Goal: Information Seeking & Learning: Learn about a topic

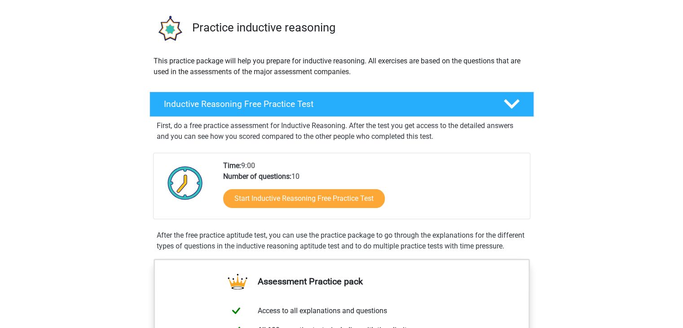
scroll to position [45, 0]
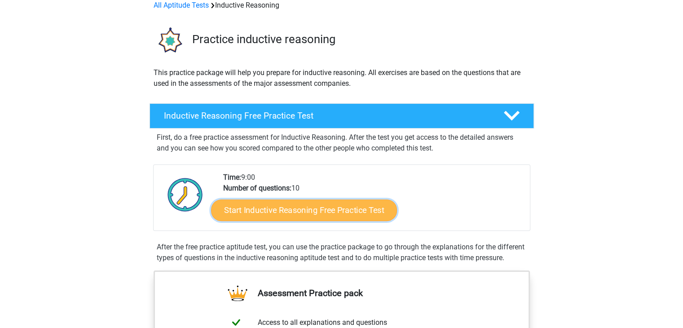
click at [343, 210] on link "Start Inductive Reasoning Free Practice Test" at bounding box center [304, 210] width 186 height 22
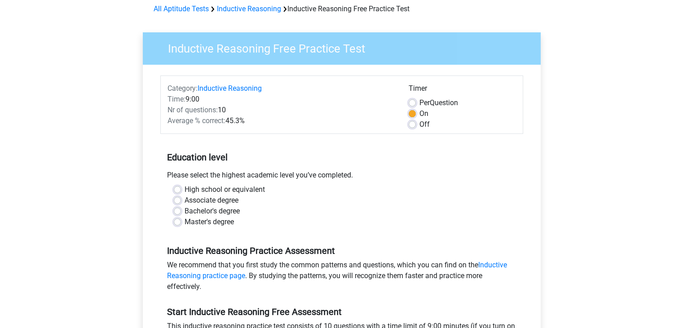
scroll to position [180, 0]
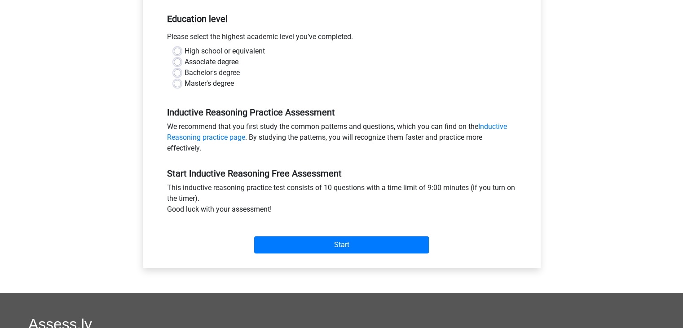
click at [206, 84] on label "Master's degree" at bounding box center [209, 83] width 49 height 11
click at [181, 84] on input "Master's degree" at bounding box center [177, 82] width 7 height 9
radio input "true"
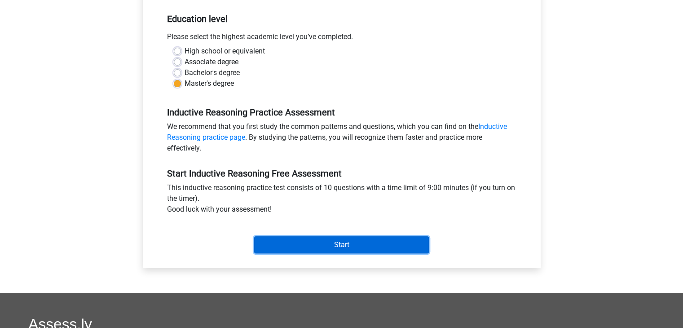
click at [345, 250] on input "Start" at bounding box center [341, 244] width 175 height 17
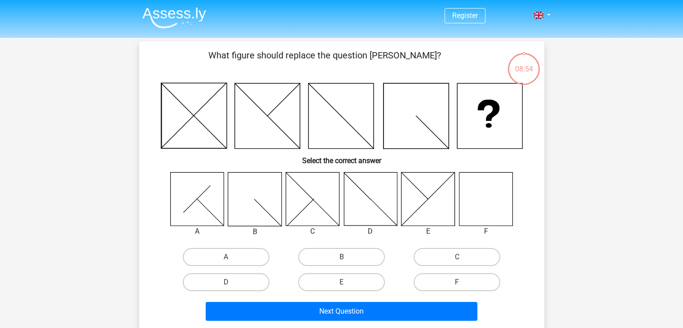
click at [472, 228] on div "F" at bounding box center [486, 231] width 68 height 11
click at [446, 273] on label "F" at bounding box center [457, 282] width 87 height 18
click at [457, 282] on input "F" at bounding box center [460, 285] width 6 height 6
radio input "true"
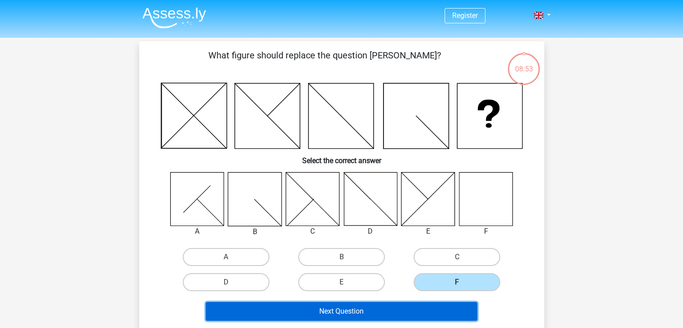
click at [445, 303] on button "Next Question" at bounding box center [342, 311] width 272 height 19
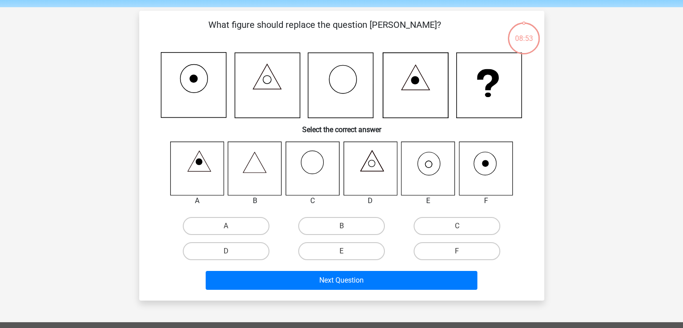
scroll to position [41, 0]
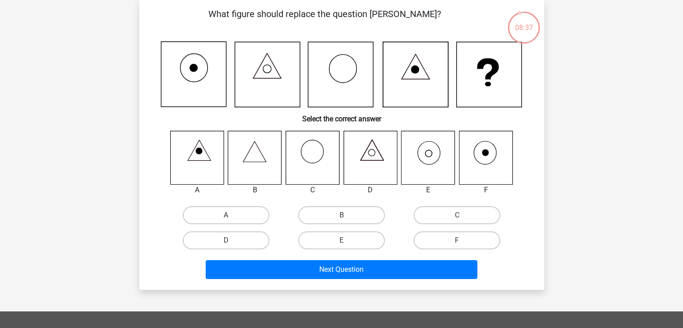
click at [370, 166] on icon at bounding box center [370, 157] width 53 height 53
click at [223, 237] on label "D" at bounding box center [226, 240] width 87 height 18
click at [226, 240] on input "D" at bounding box center [229, 243] width 6 height 6
radio input "true"
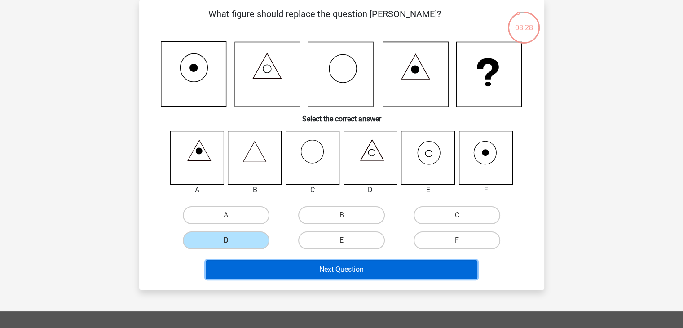
click at [291, 267] on button "Next Question" at bounding box center [342, 269] width 272 height 19
